Goal: Information Seeking & Learning: Learn about a topic

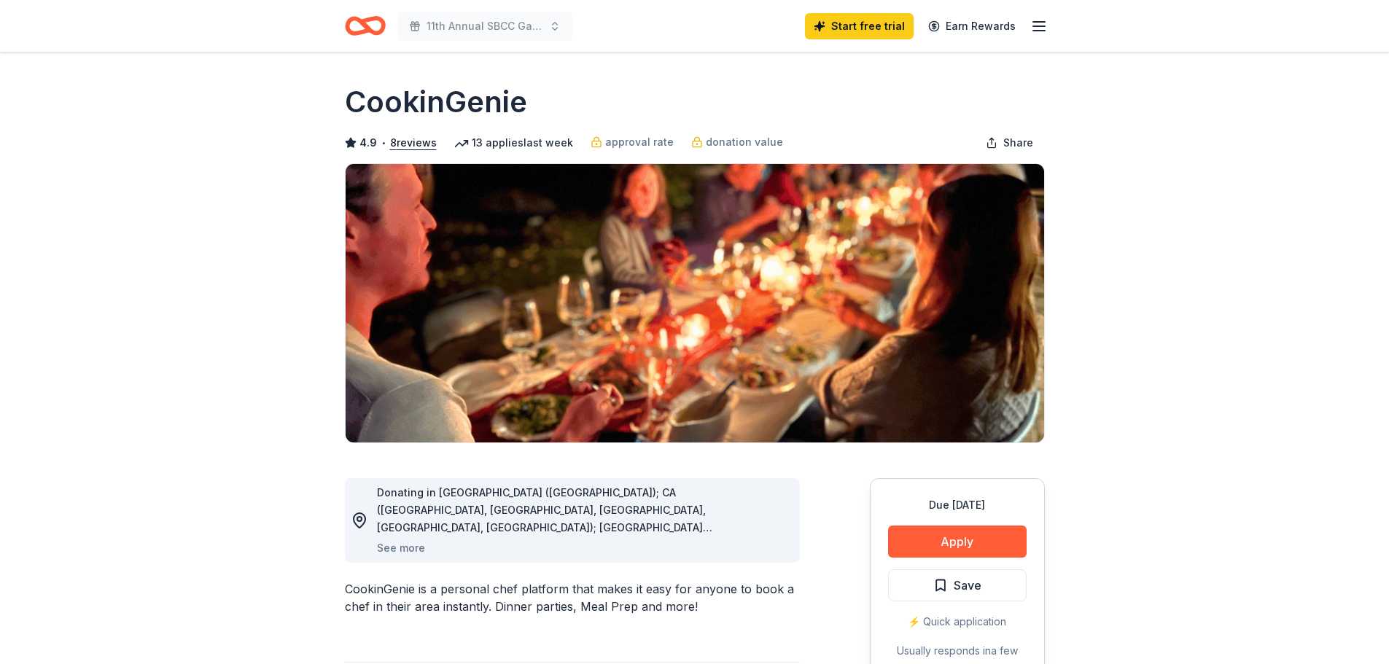
click at [369, 23] on icon "Home" at bounding box center [365, 26] width 41 height 34
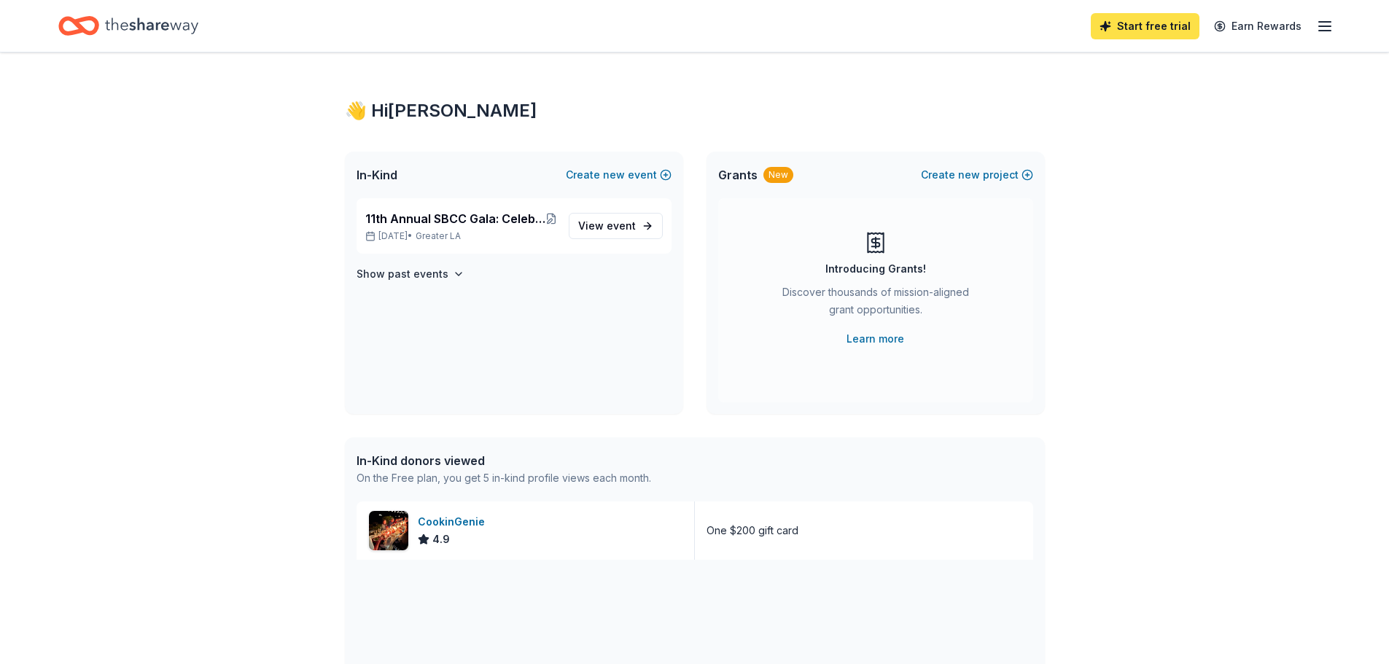
click at [1135, 26] on link "Start free trial" at bounding box center [1144, 26] width 109 height 26
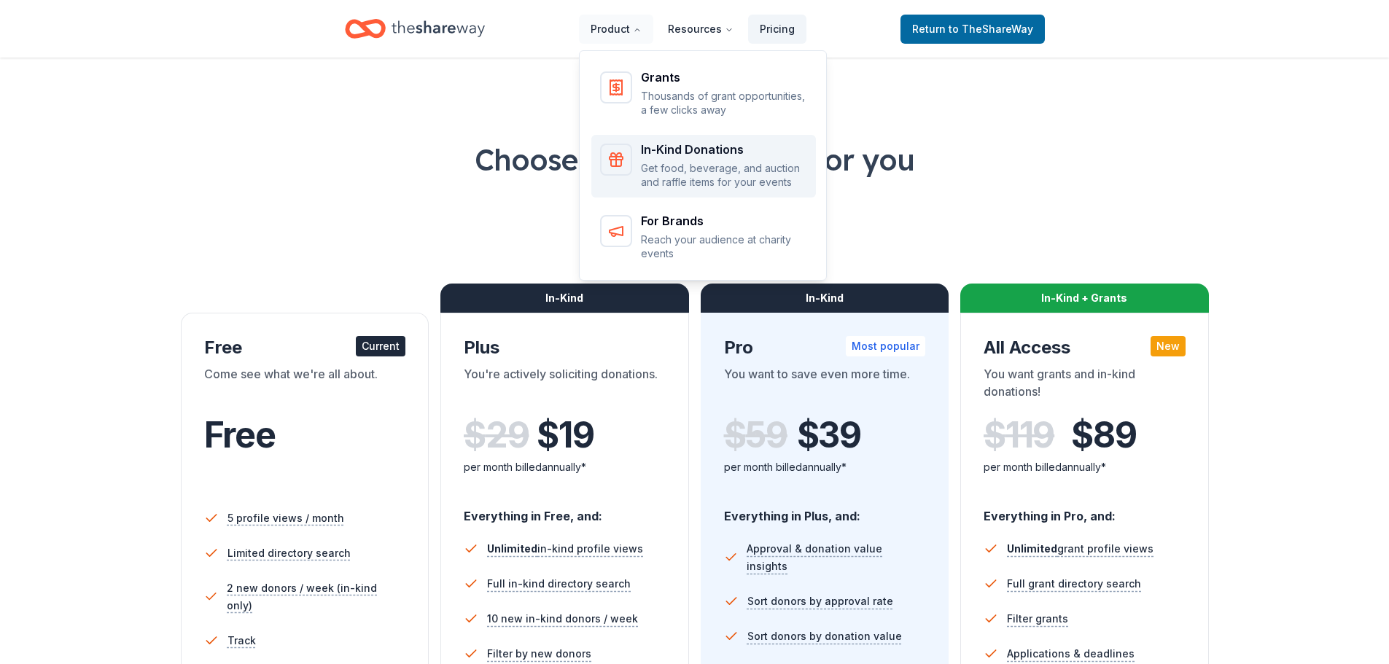
click at [700, 163] on p "Get food, beverage, and auction and raffle items for your events" at bounding box center [724, 175] width 166 height 28
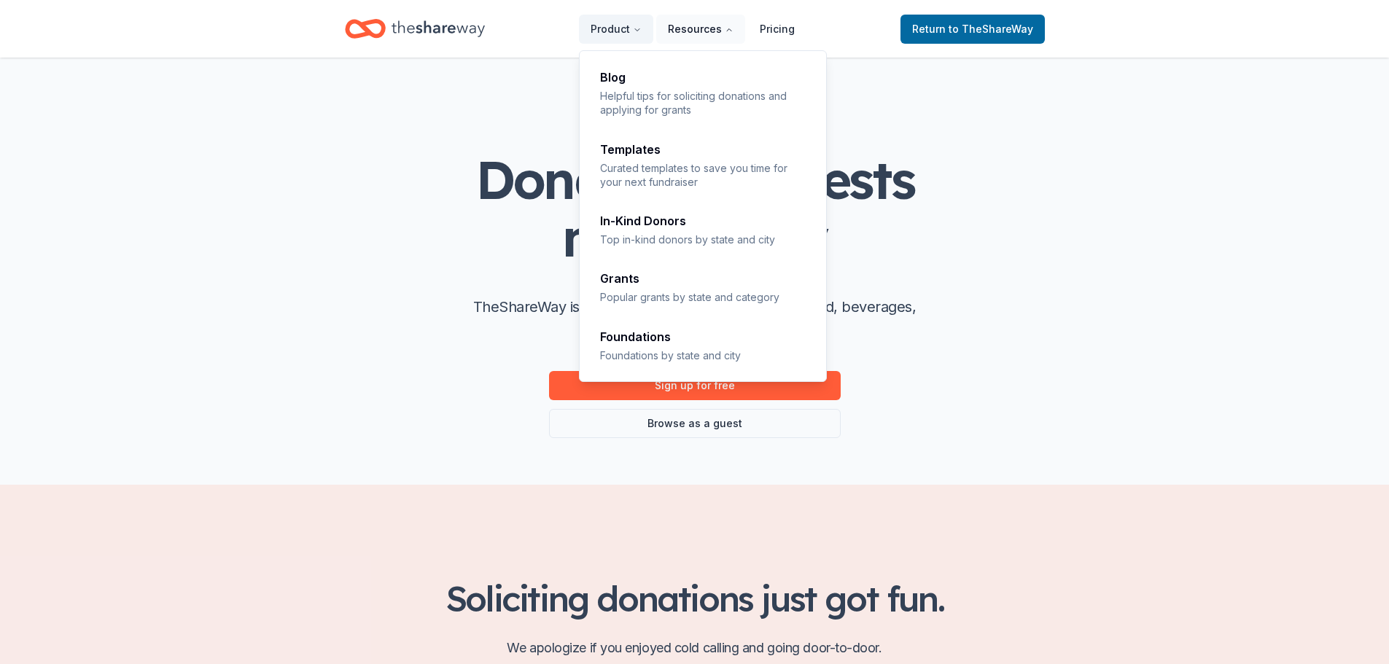
click at [716, 28] on button "Resources" at bounding box center [700, 29] width 89 height 29
click at [637, 287] on div "Grants Popular grants by state and category" at bounding box center [703, 288] width 207 height 31
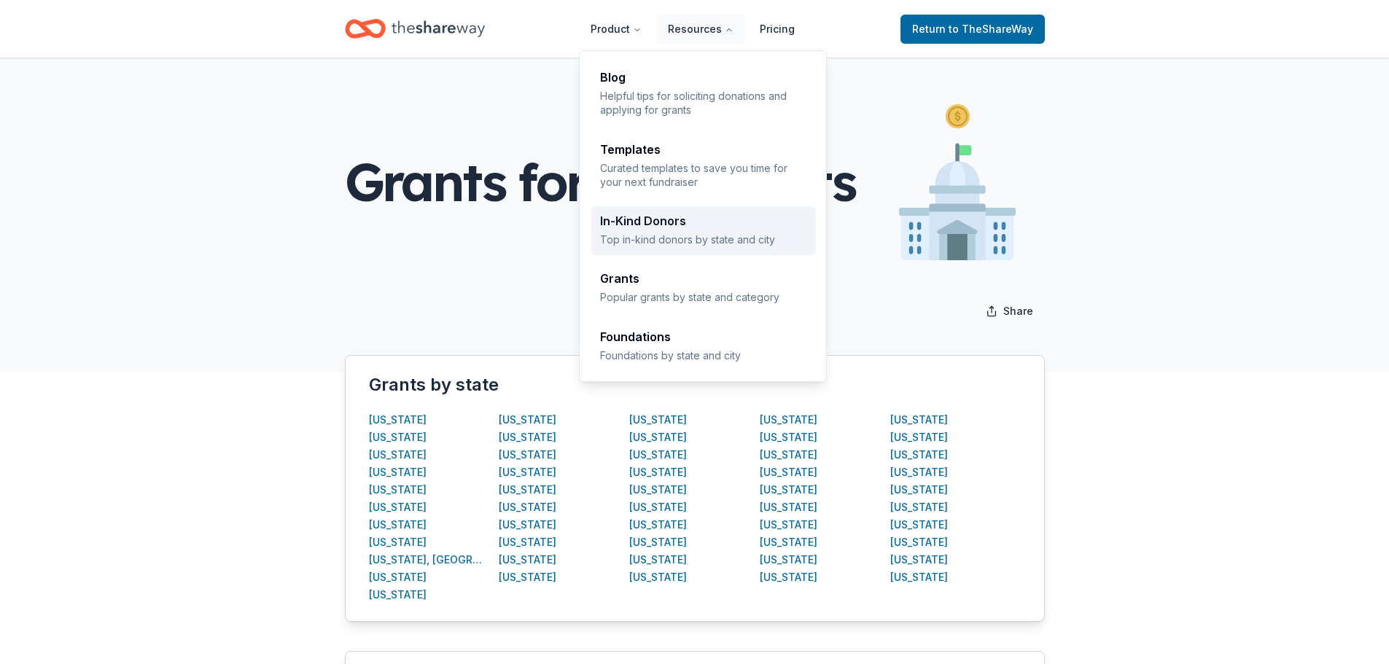
click at [684, 233] on p "Top in-kind donors by state and city" at bounding box center [703, 240] width 207 height 14
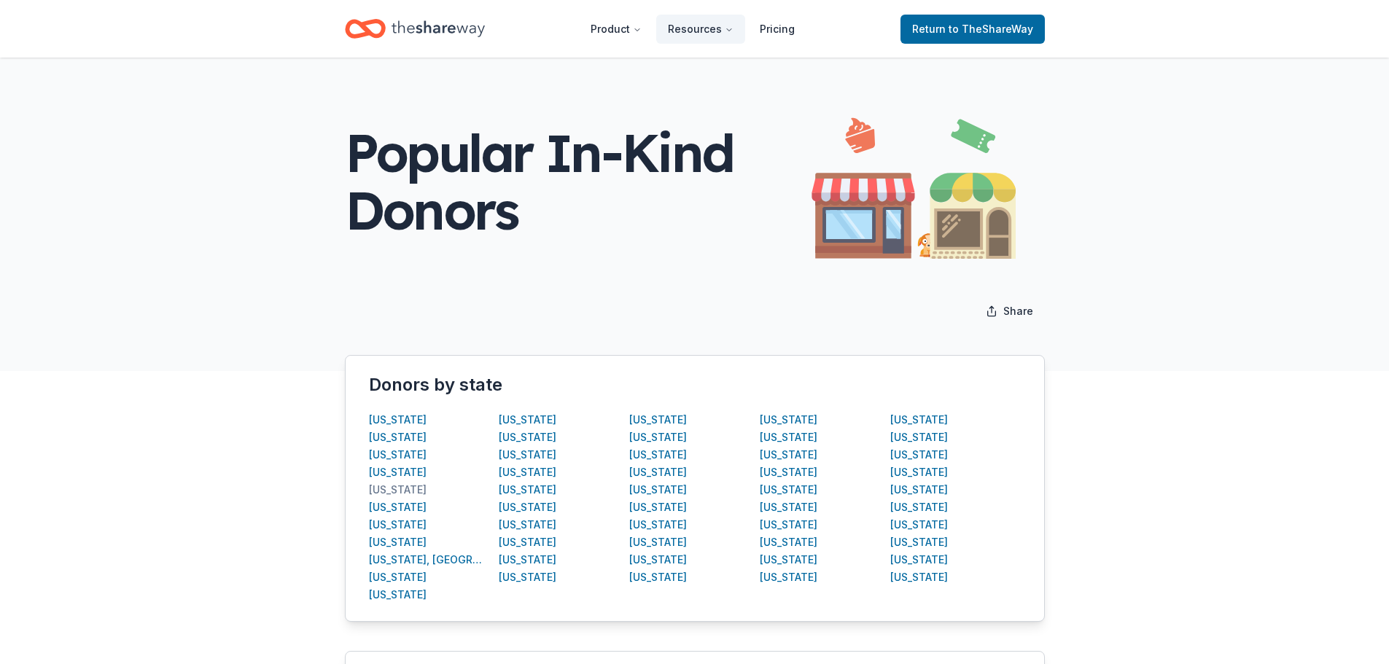
click at [397, 491] on div "California" at bounding box center [398, 489] width 58 height 17
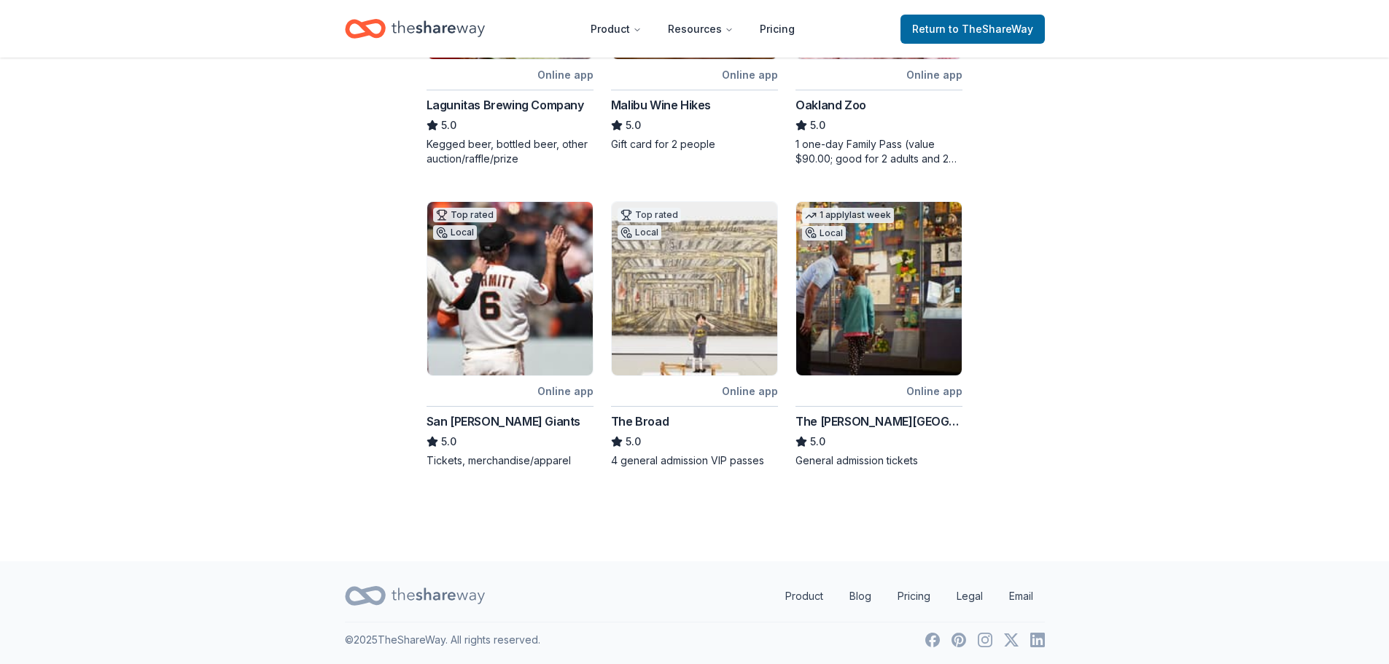
scroll to position [754, 0]
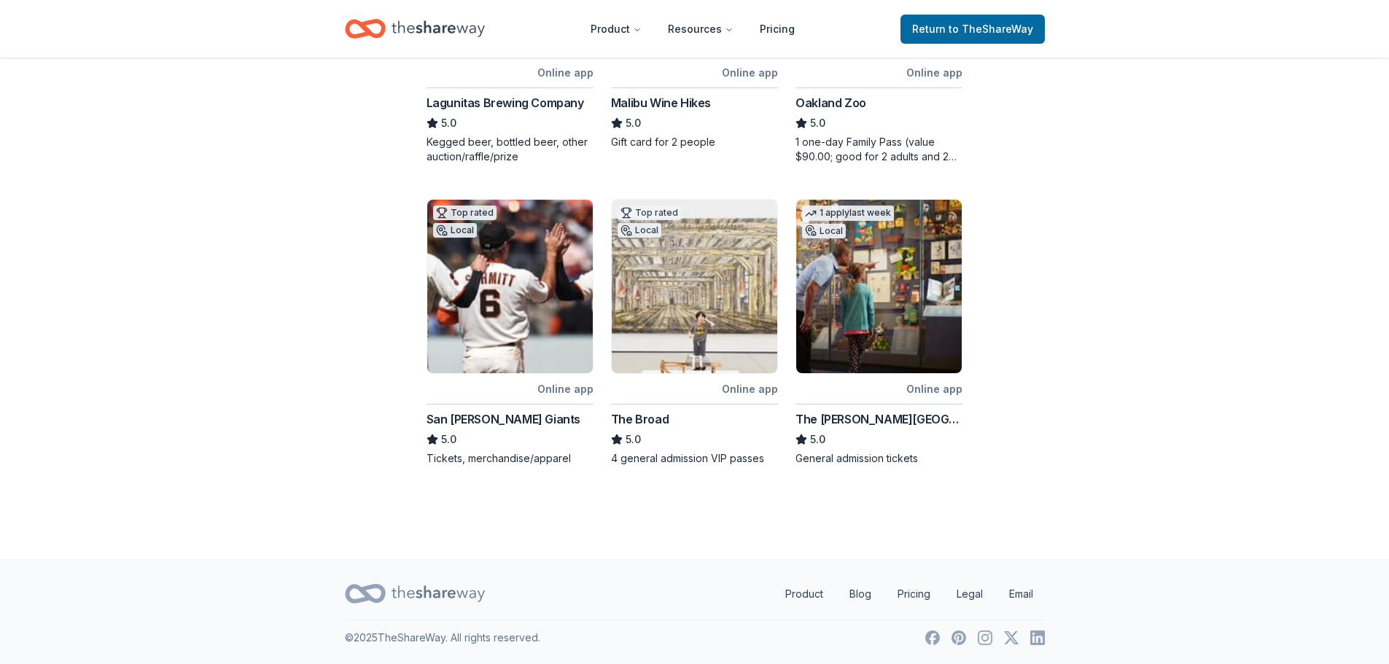
click at [495, 341] on img at bounding box center [509, 286] width 165 height 173
click at [895, 316] on img at bounding box center [878, 286] width 165 height 173
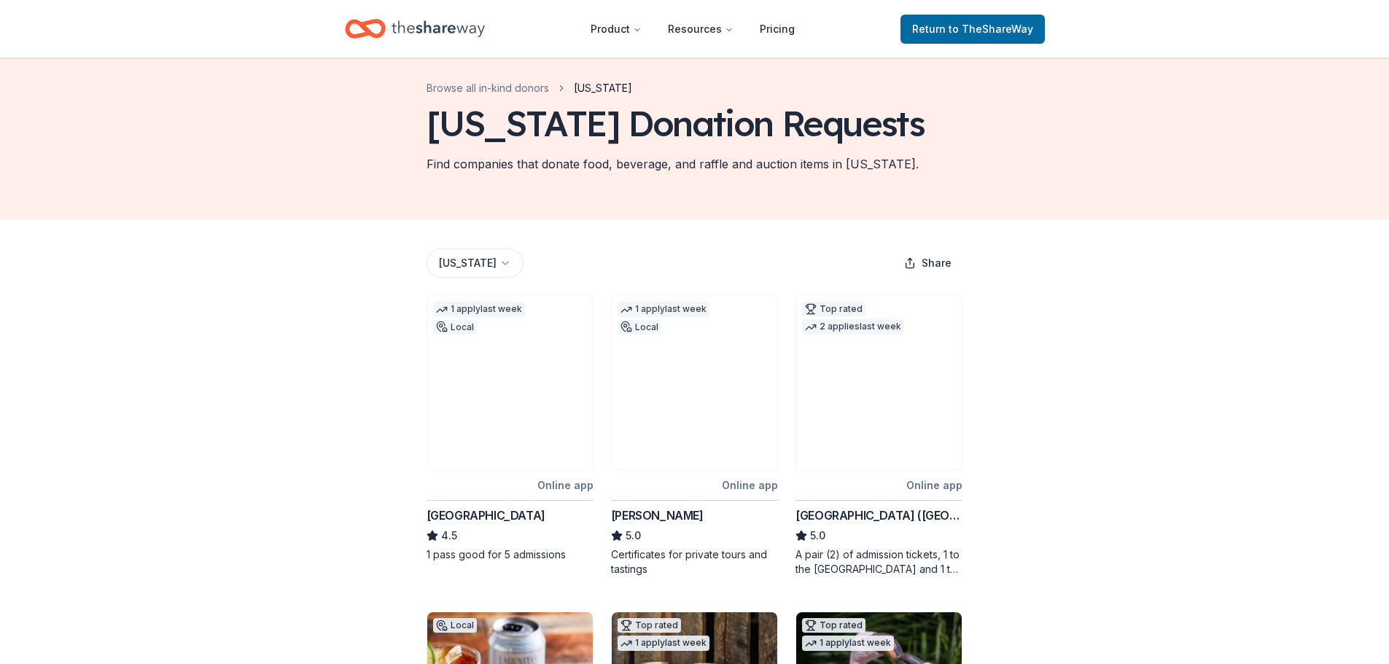
scroll to position [0, 0]
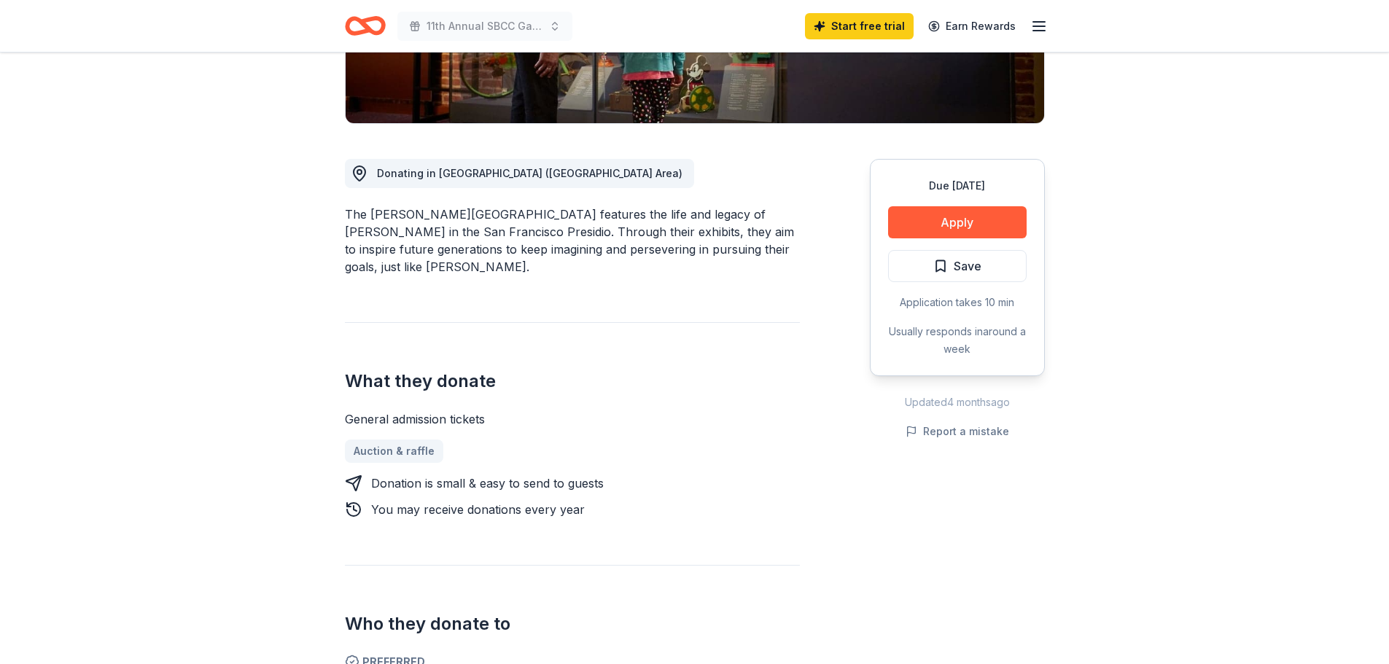
scroll to position [364, 0]
